Goal: Check status: Check status

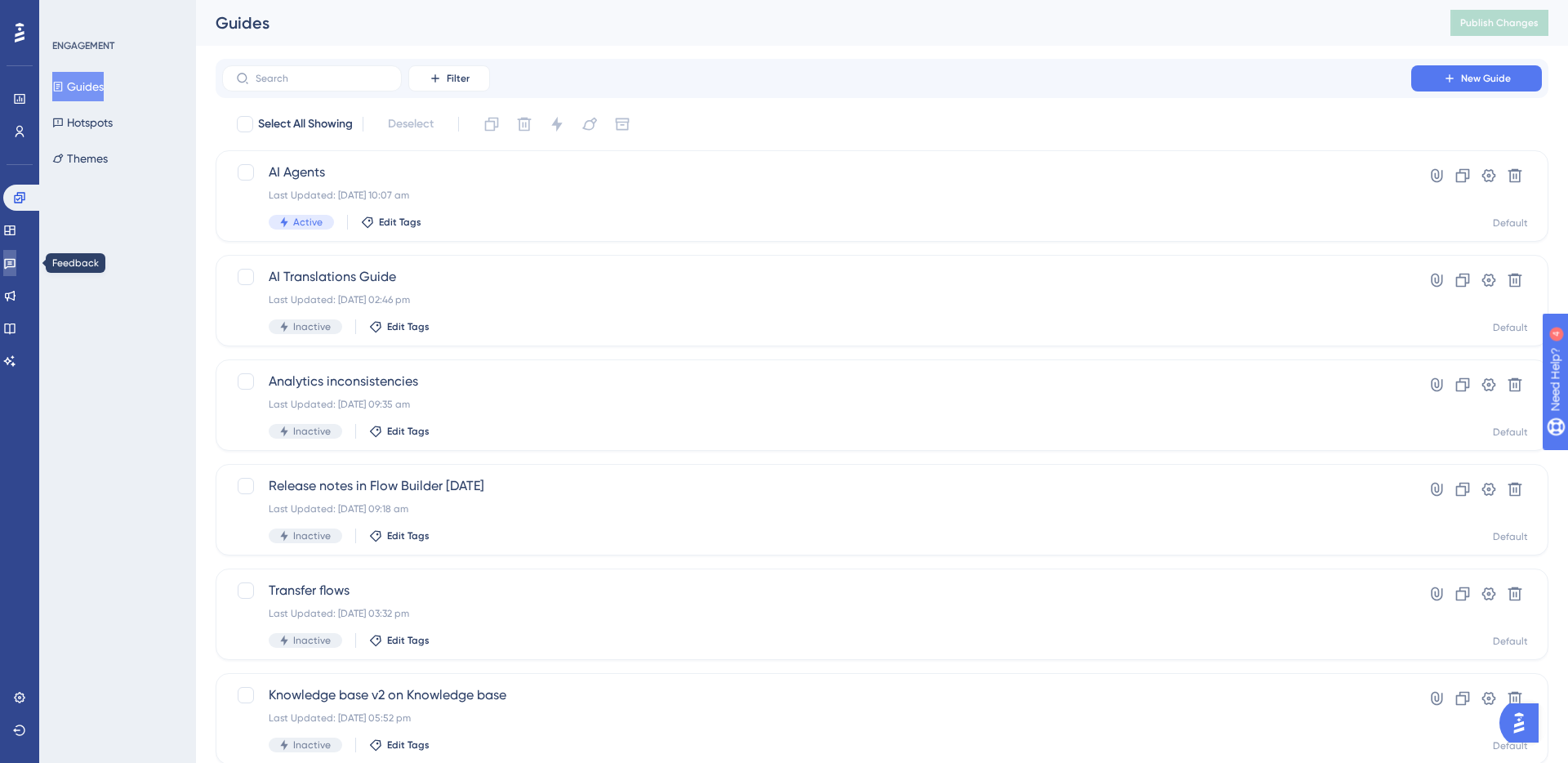
click at [15, 270] on link at bounding box center [10, 263] width 13 height 26
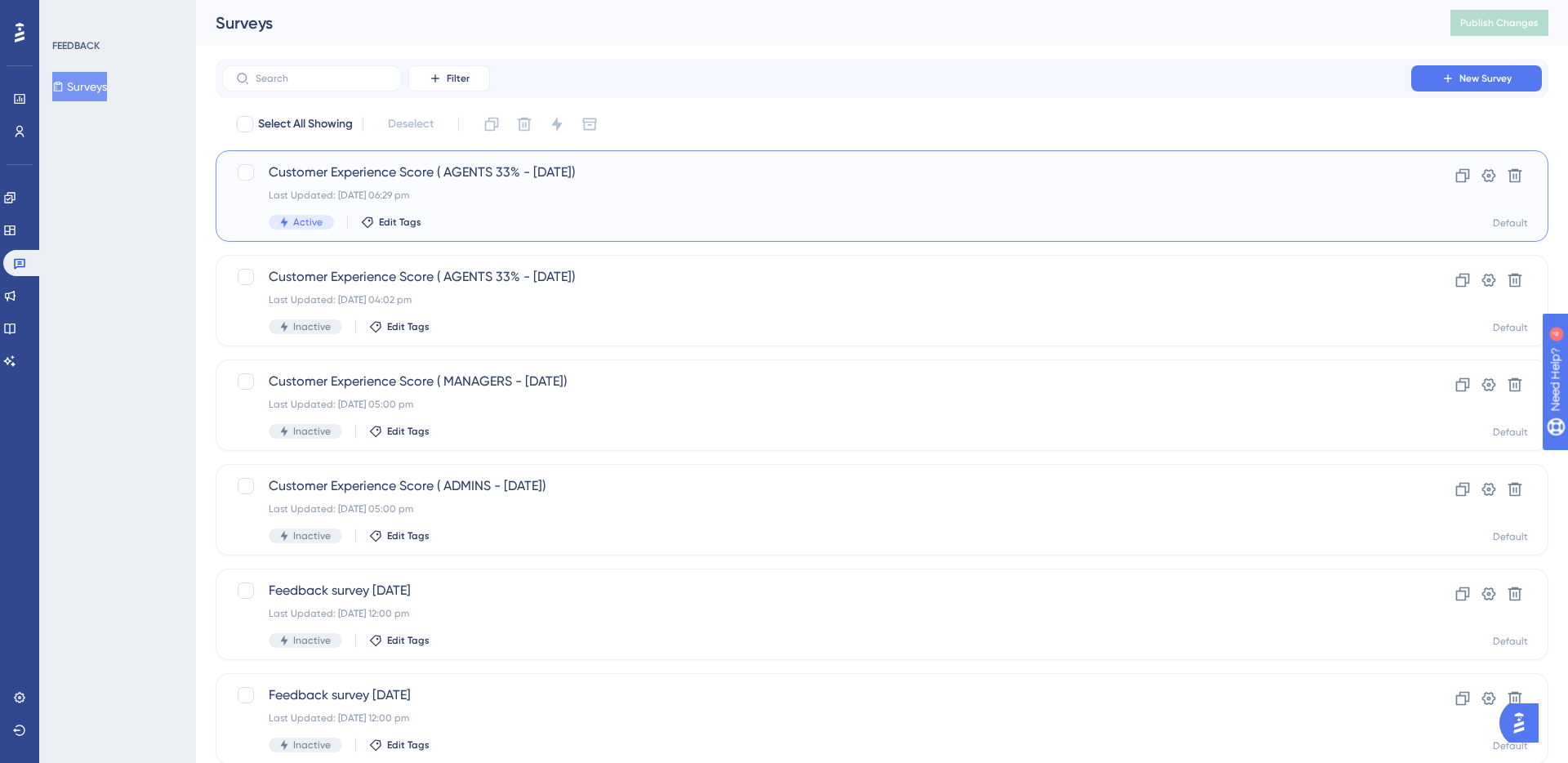
click at [457, 192] on div "Last Updated: [DATE] 06:29 pm" at bounding box center [816, 195] width 1096 height 13
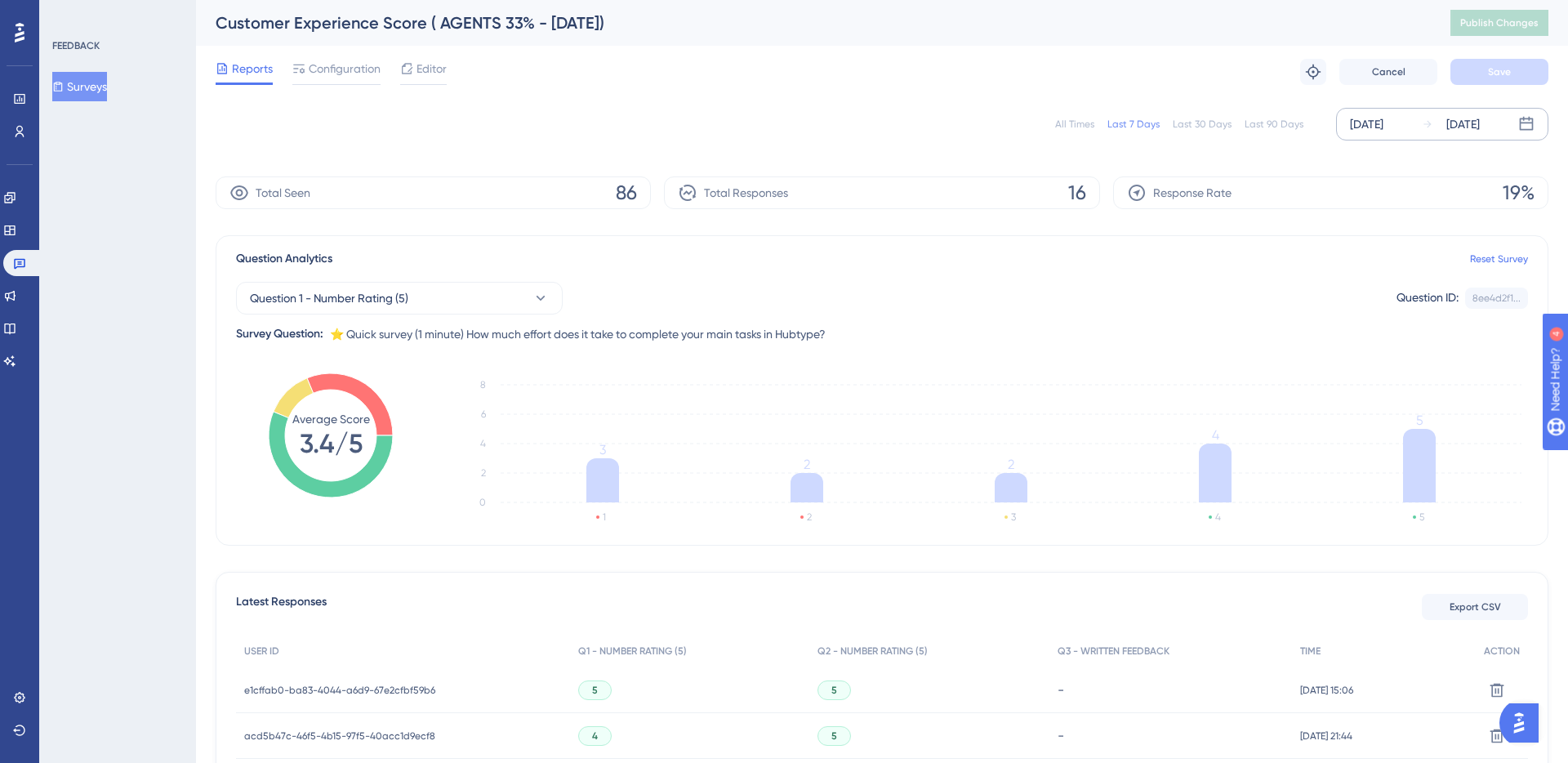
click at [1422, 120] on icon at bounding box center [1427, 124] width 12 height 12
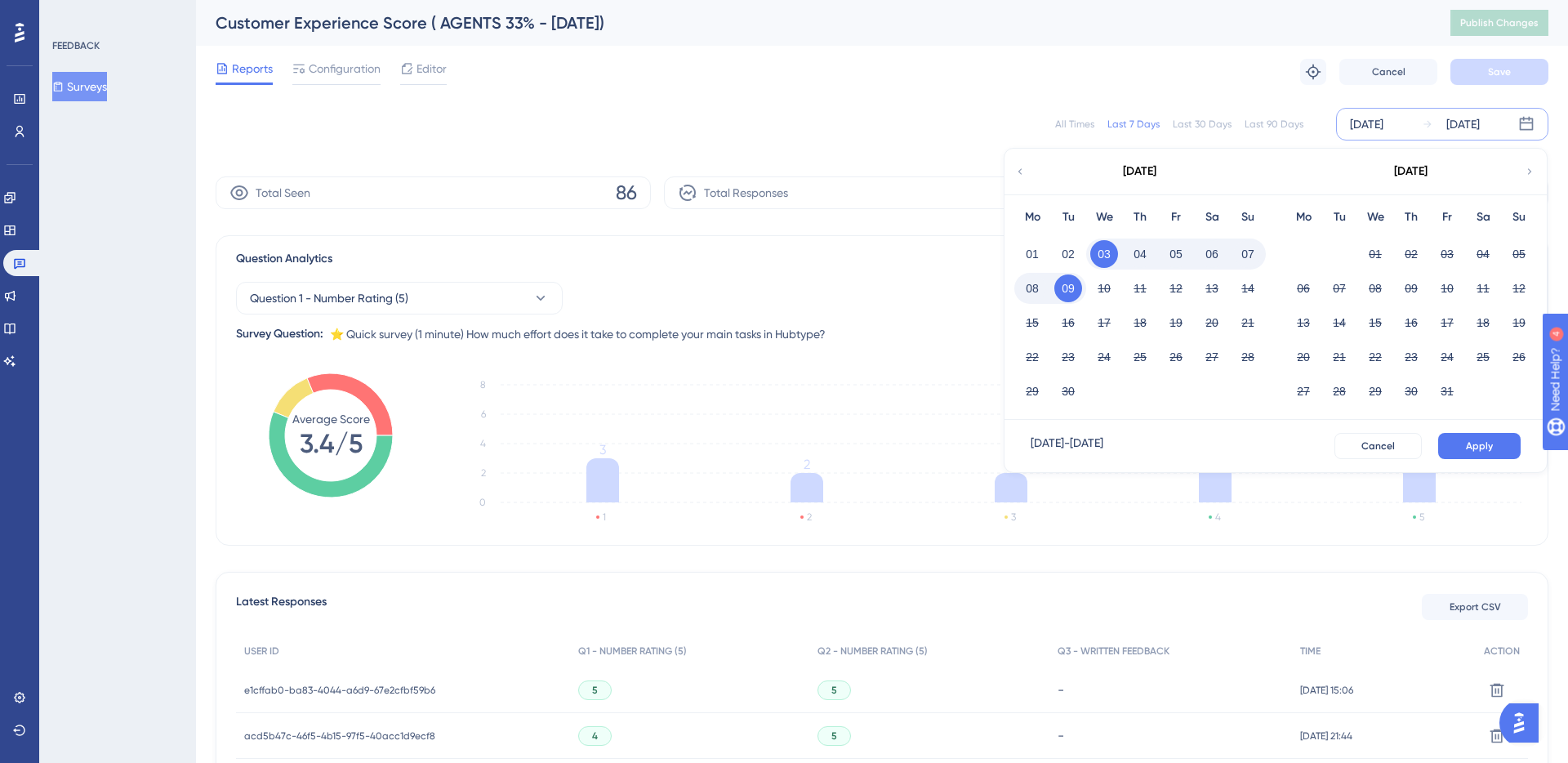
click at [1023, 174] on icon at bounding box center [1019, 172] width 12 height 14
click at [1313, 393] on button "25" at bounding box center [1303, 391] width 28 height 28
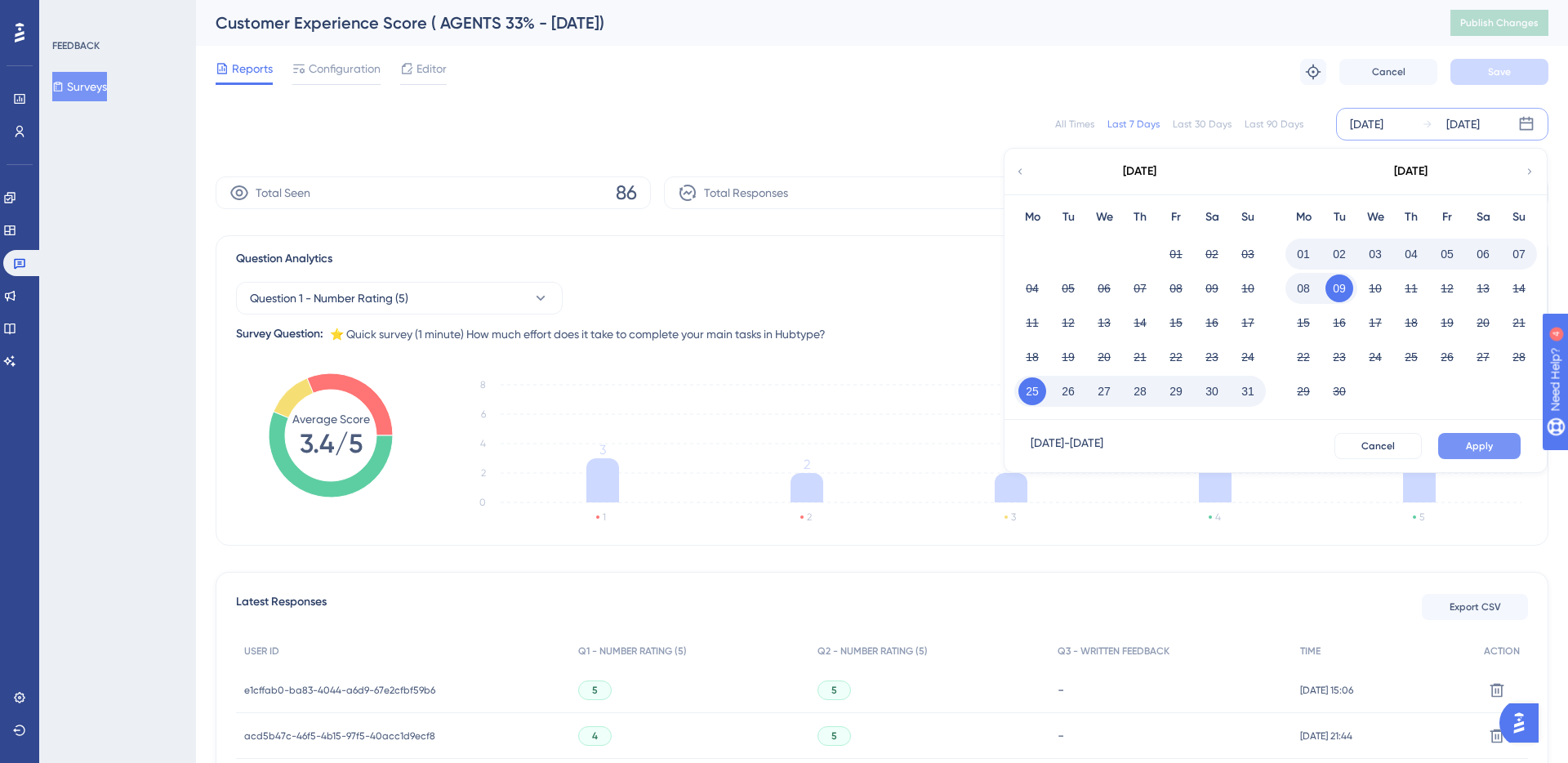
click at [1489, 440] on span "Apply" at bounding box center [1479, 446] width 27 height 13
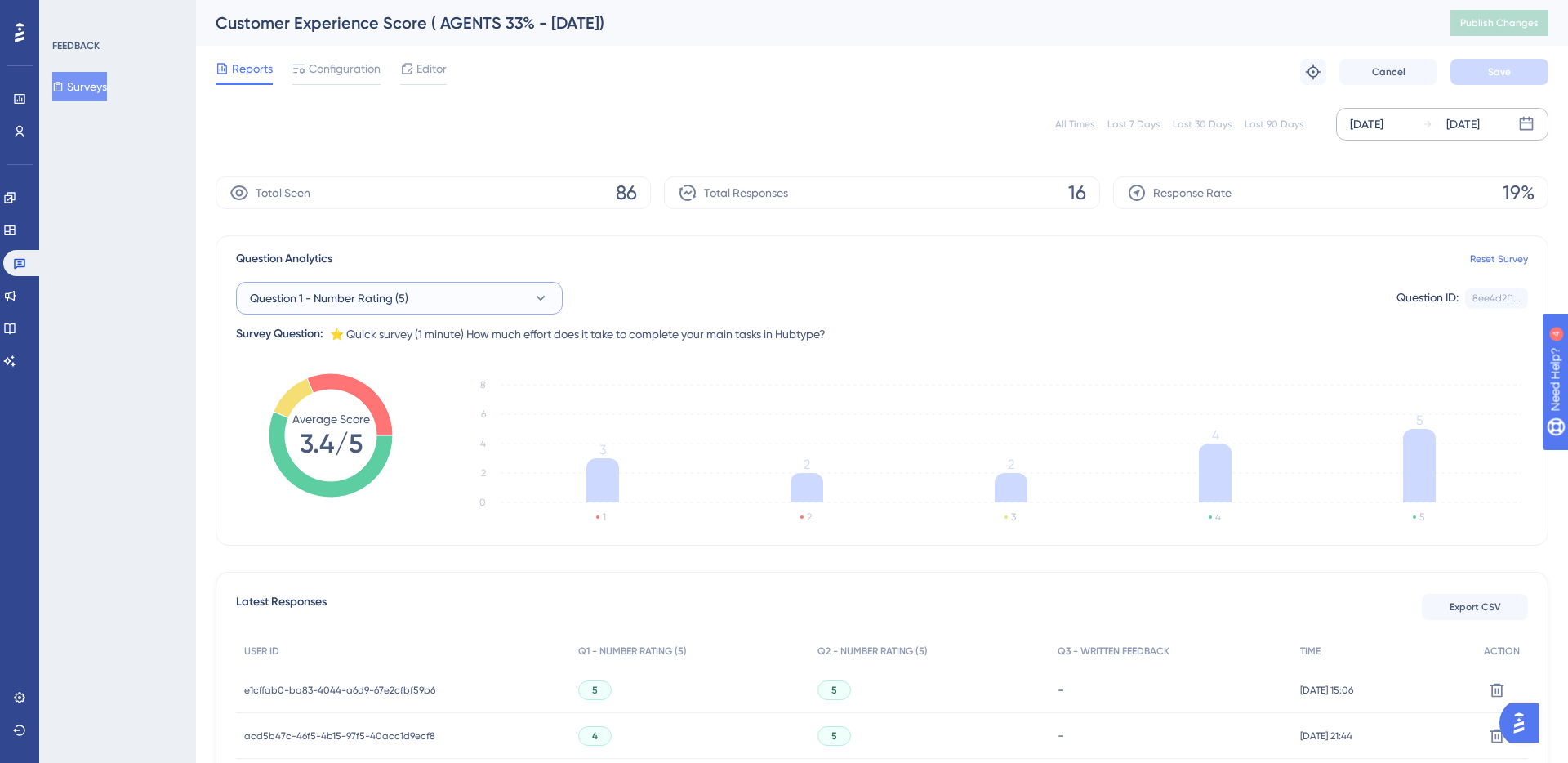
click at [423, 301] on button "Question 1 - Number Rating (5)" at bounding box center [399, 298] width 327 height 33
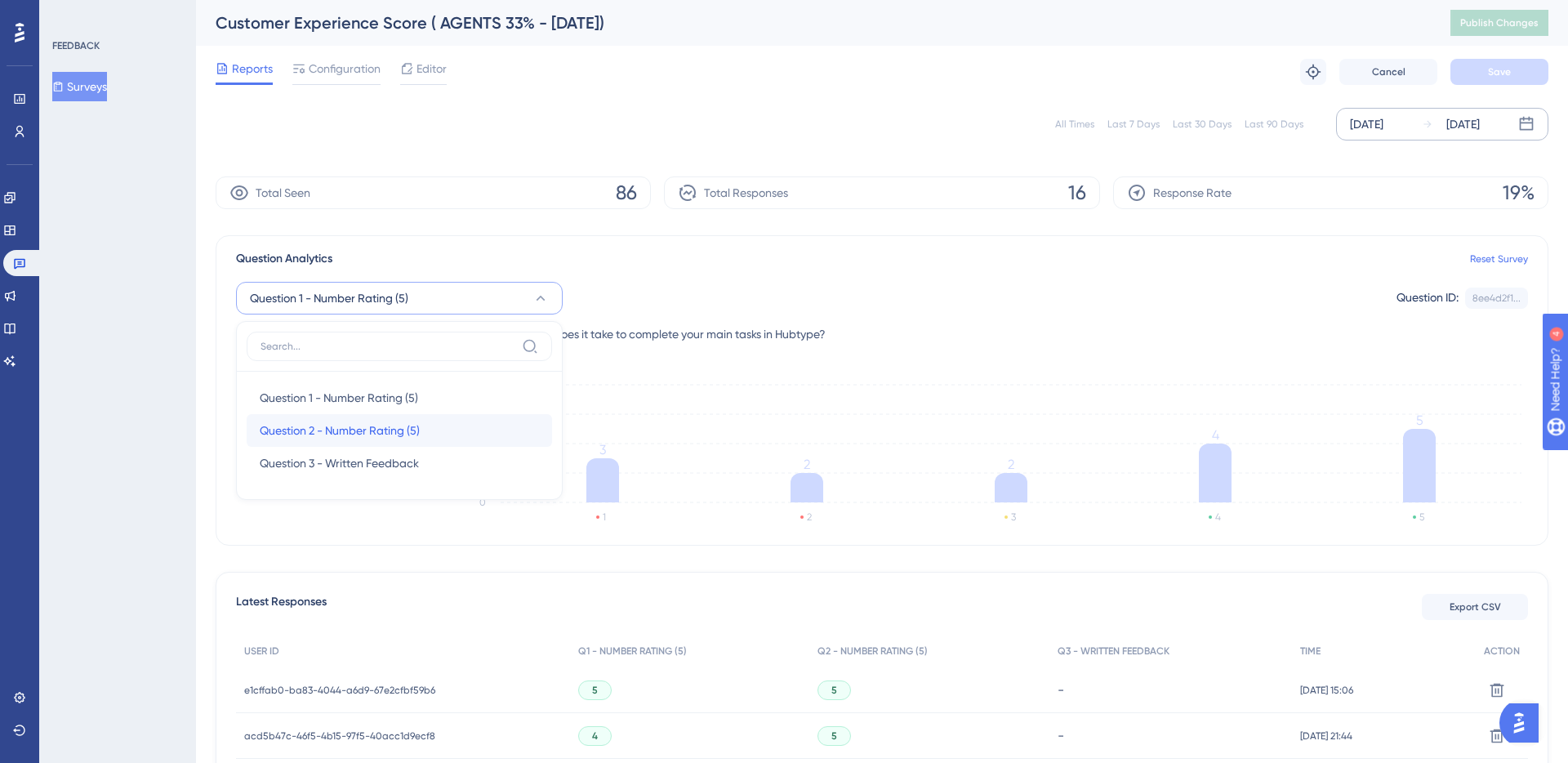
click at [366, 429] on span "Question 2 - Number Rating (5)" at bounding box center [339, 430] width 160 height 20
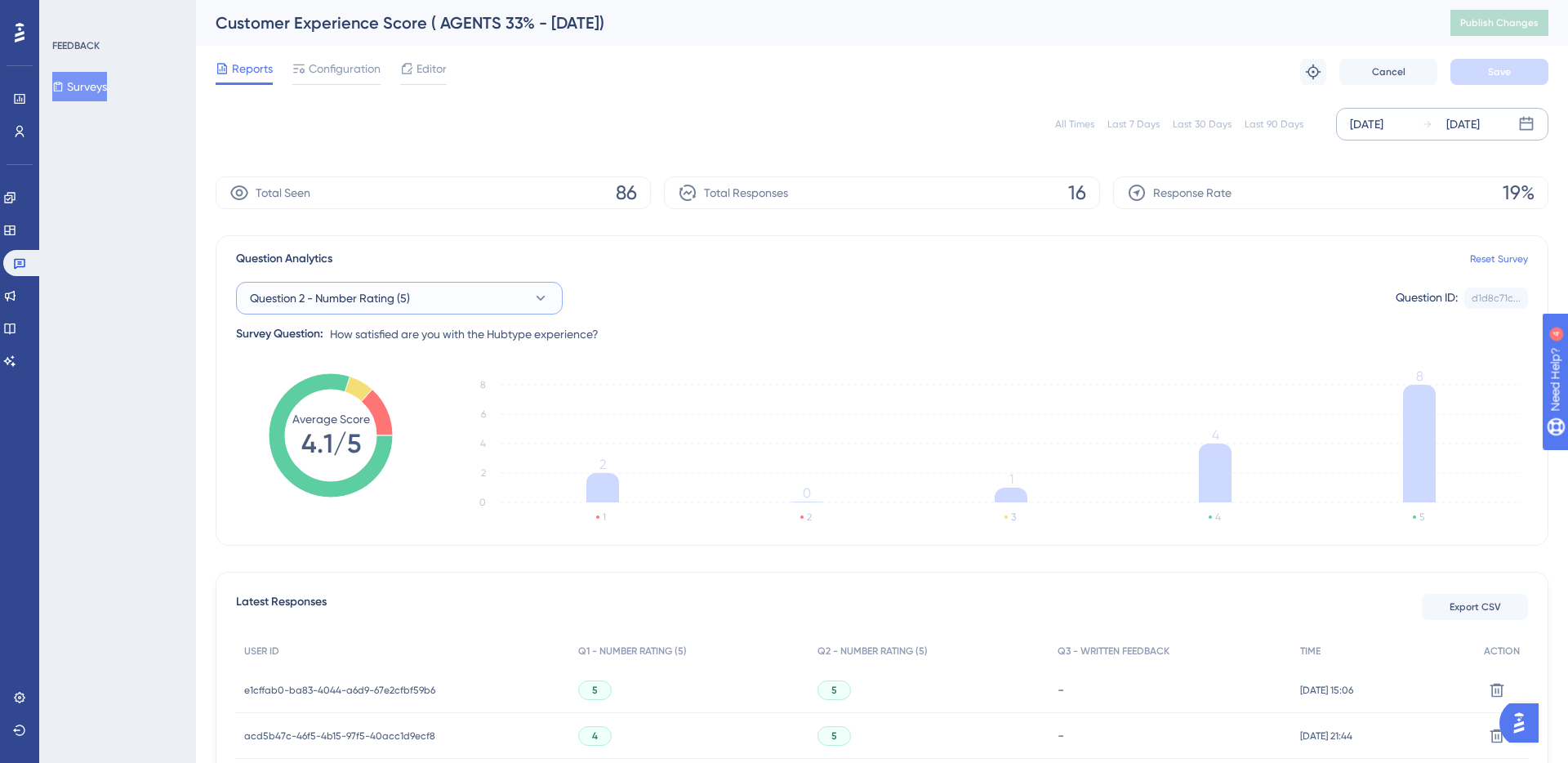
click at [435, 292] on button "Question 2 - Number Rating (5)" at bounding box center [399, 298] width 327 height 33
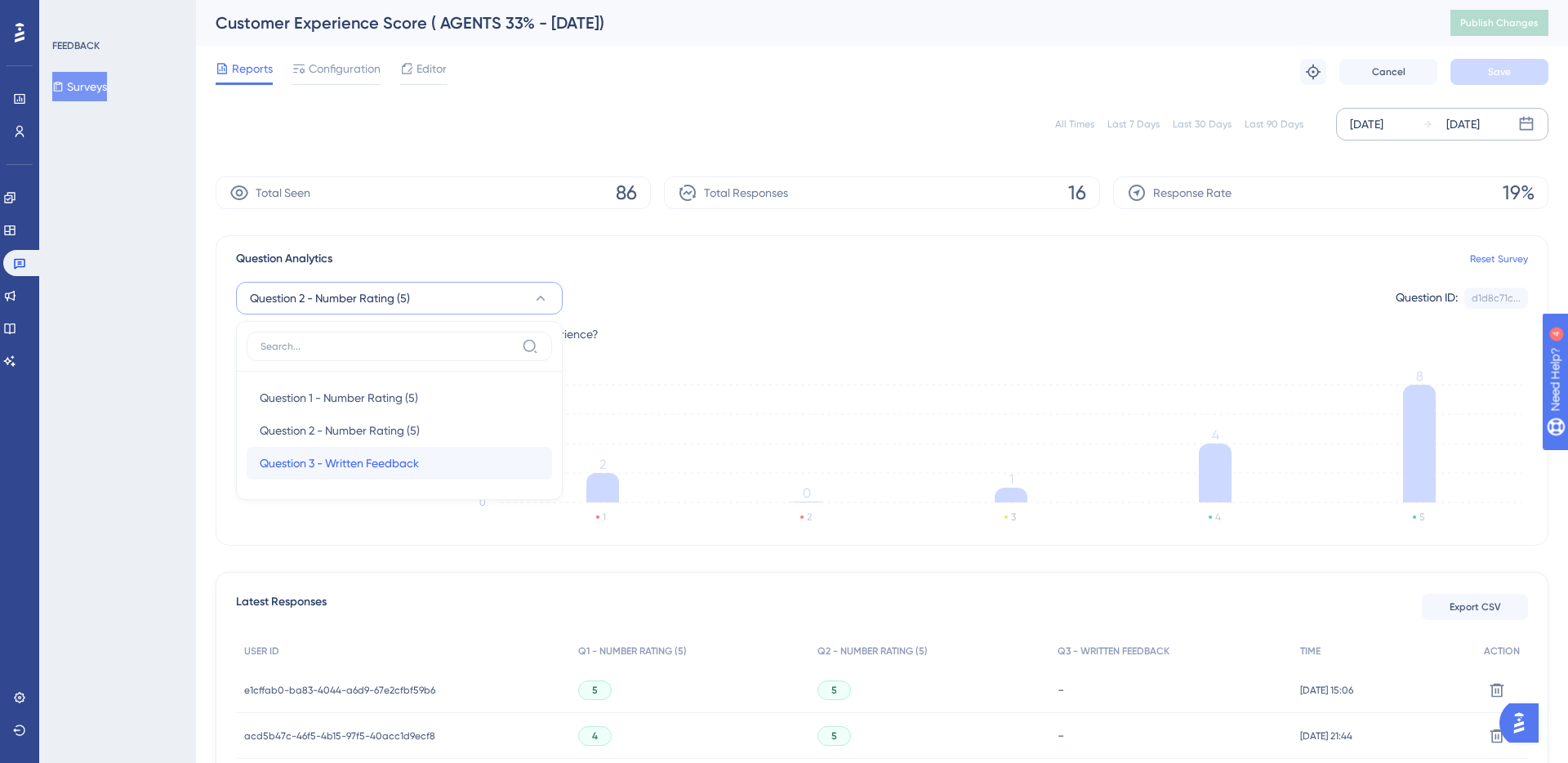
click at [385, 450] on div "Question 3 - Written Feedback Question 3 - Written Feedback" at bounding box center [399, 463] width 279 height 33
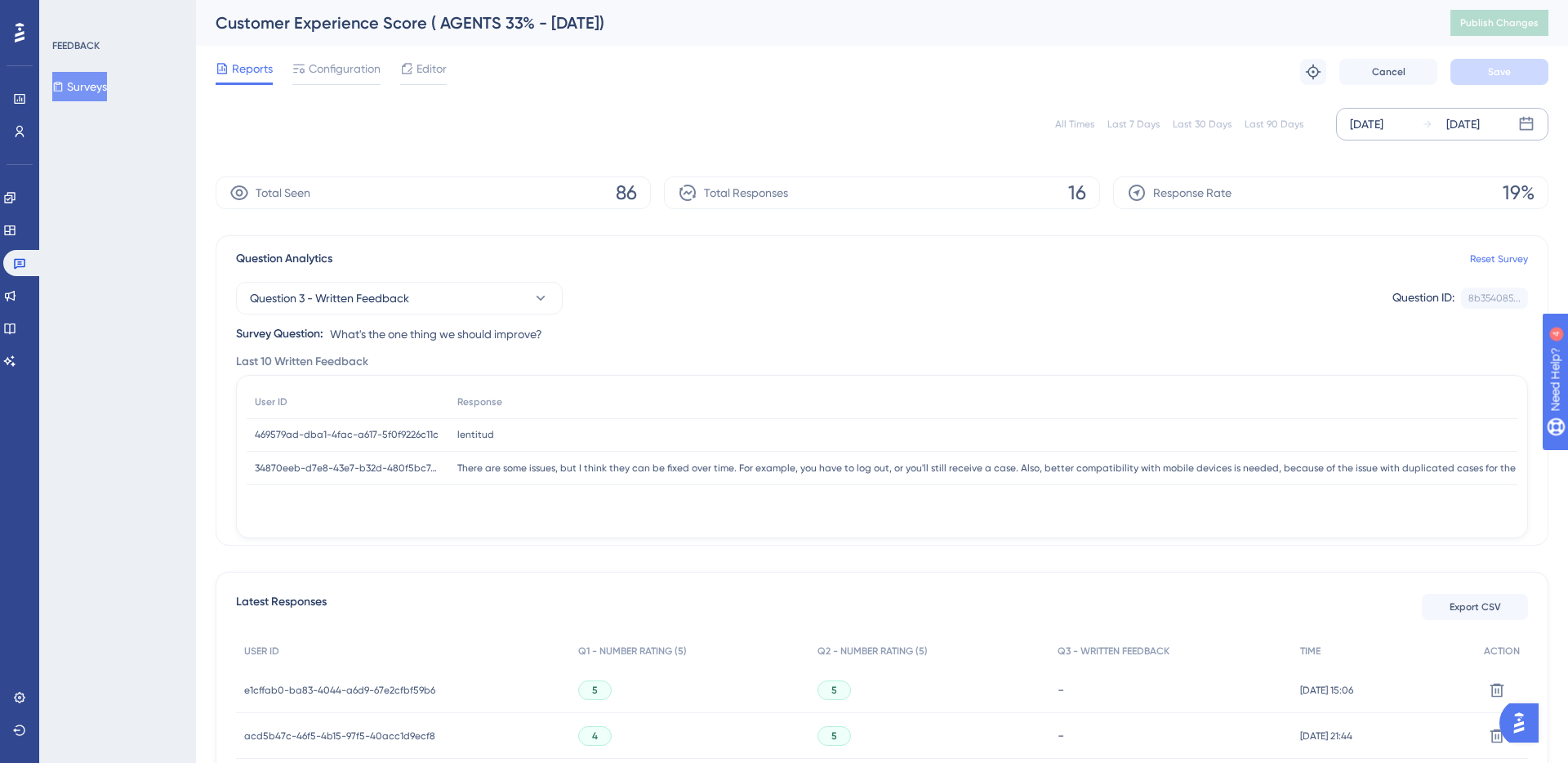
click at [490, 325] on span "What's the one thing we should improve?" at bounding box center [436, 334] width 212 height 20
click at [490, 302] on button "Question 3 - Written Feedback" at bounding box center [399, 298] width 327 height 33
click at [423, 386] on div "Question 1 - Number Rating (5) Question 1 - Number Rating (5)" at bounding box center [399, 398] width 279 height 33
